Goal: Transaction & Acquisition: Purchase product/service

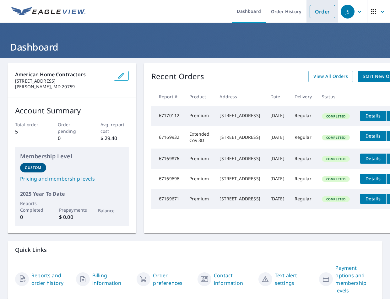
click at [321, 11] on link "Order" at bounding box center [322, 11] width 25 height 13
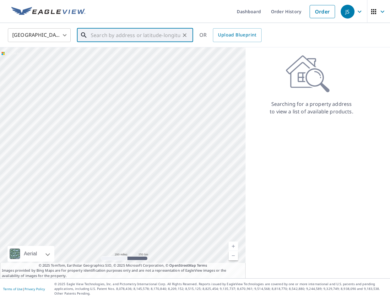
click at [116, 36] on input "text" at bounding box center [136, 35] width 90 height 18
paste input "[STREET_ADDRESS]"
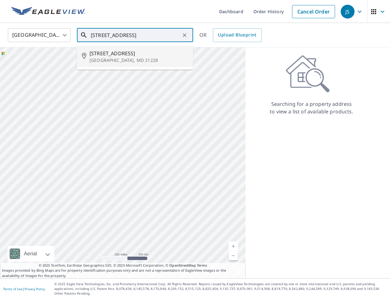
click at [122, 53] on span "[STREET_ADDRESS]" at bounding box center [139, 54] width 99 height 8
type input "[STREET_ADDRESS]"
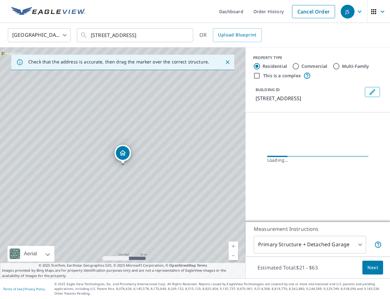
scroll to position [0, 0]
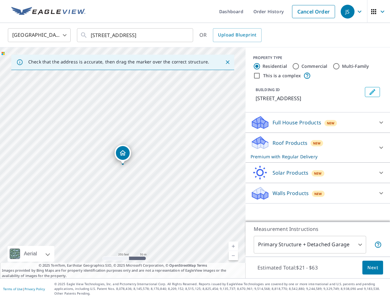
click at [384, 147] on icon at bounding box center [382, 148] width 8 height 8
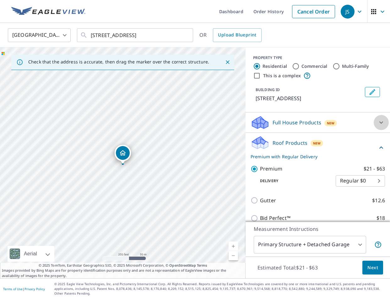
click at [379, 122] on icon at bounding box center [382, 123] width 8 height 8
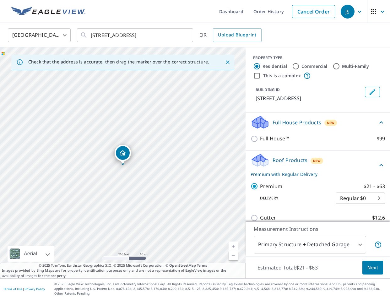
click at [379, 121] on icon at bounding box center [382, 123] width 8 height 8
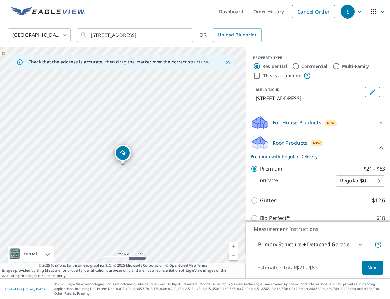
click at [375, 272] on span "Next" at bounding box center [373, 268] width 11 height 8
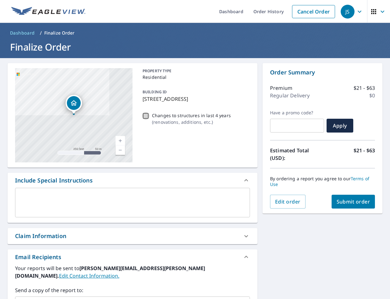
click at [145, 115] on input "Changes to structures in last 4 years ( renovations, additions, etc. )" at bounding box center [146, 116] width 8 height 8
checkbox input "true"
click at [357, 200] on span "Submit order" at bounding box center [354, 201] width 34 height 7
checkbox input "true"
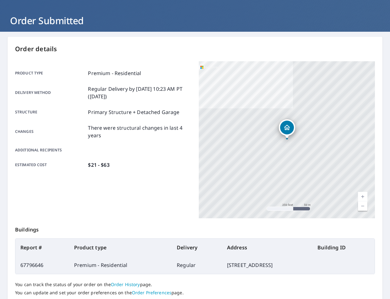
scroll to position [23, 0]
